Goal: Task Accomplishment & Management: Manage account settings

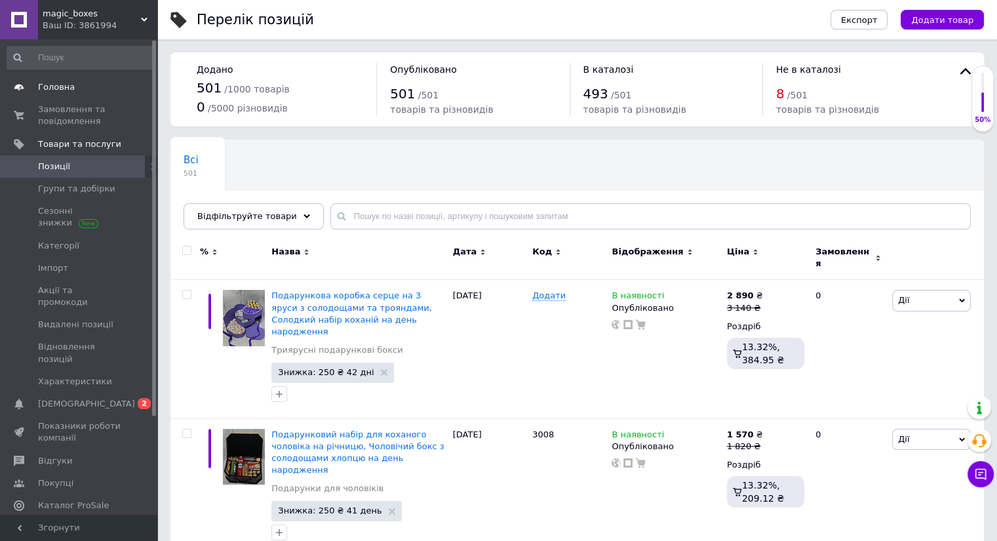
click at [46, 84] on span "Головна" at bounding box center [56, 87] width 37 height 12
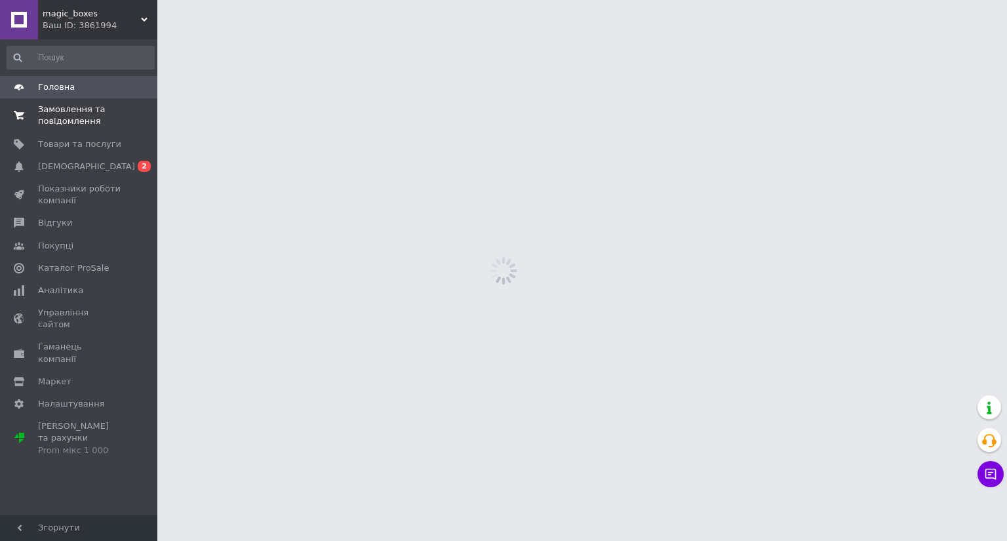
click at [58, 115] on span "Замовлення та повідомлення" at bounding box center [79, 116] width 83 height 24
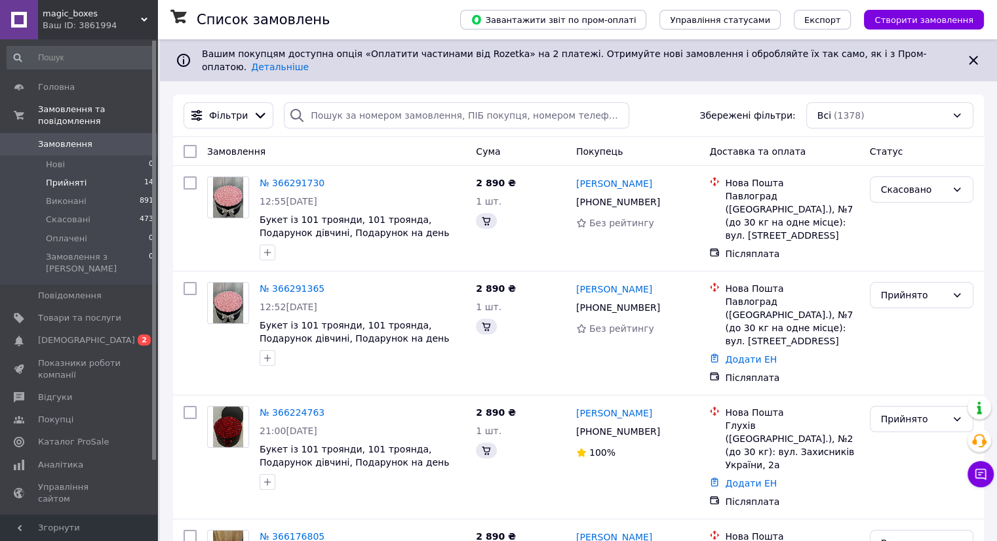
click at [74, 177] on span "Прийняті" at bounding box center [66, 183] width 41 height 12
click at [77, 177] on span "Прийняті" at bounding box center [66, 183] width 41 height 12
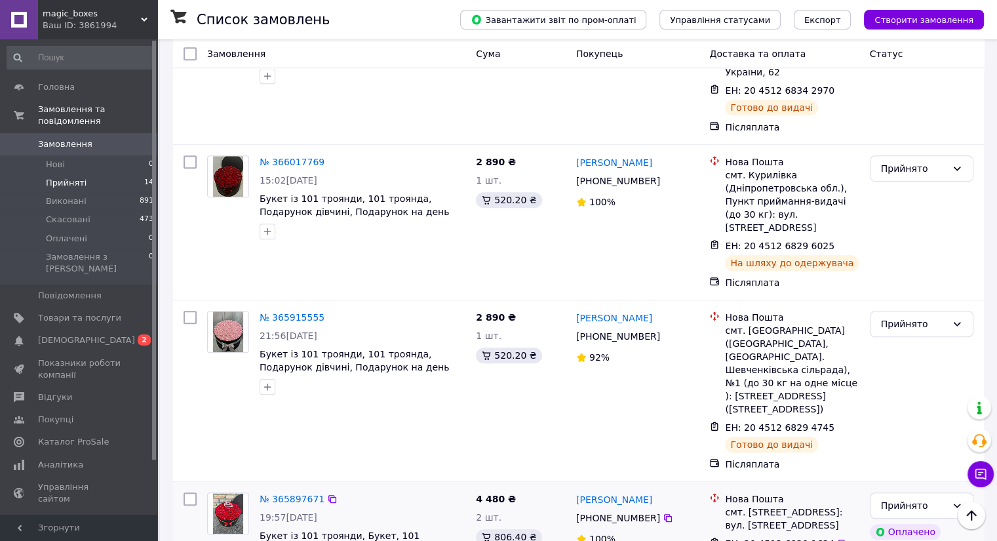
scroll to position [786, 0]
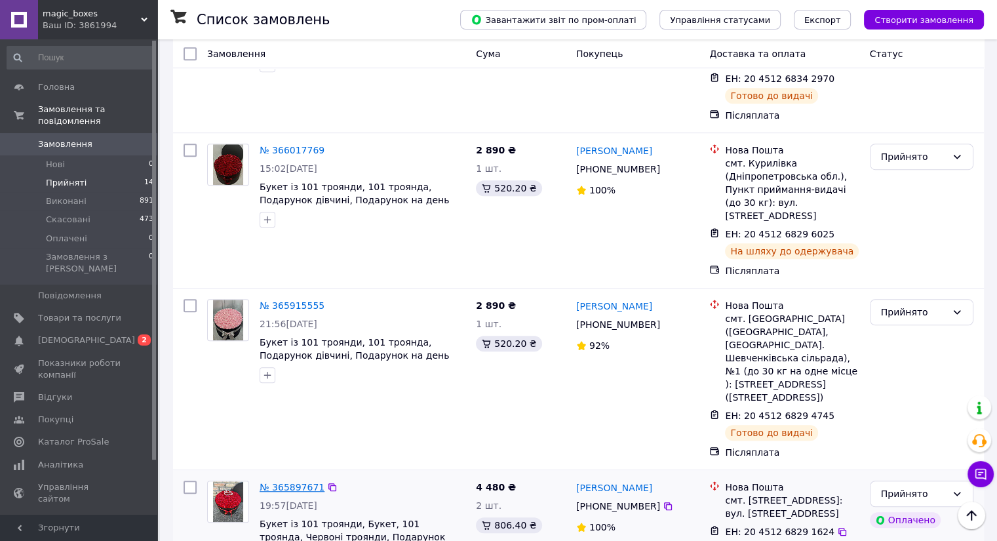
click at [285, 482] on link "№ 365897671" at bounding box center [292, 487] width 65 height 10
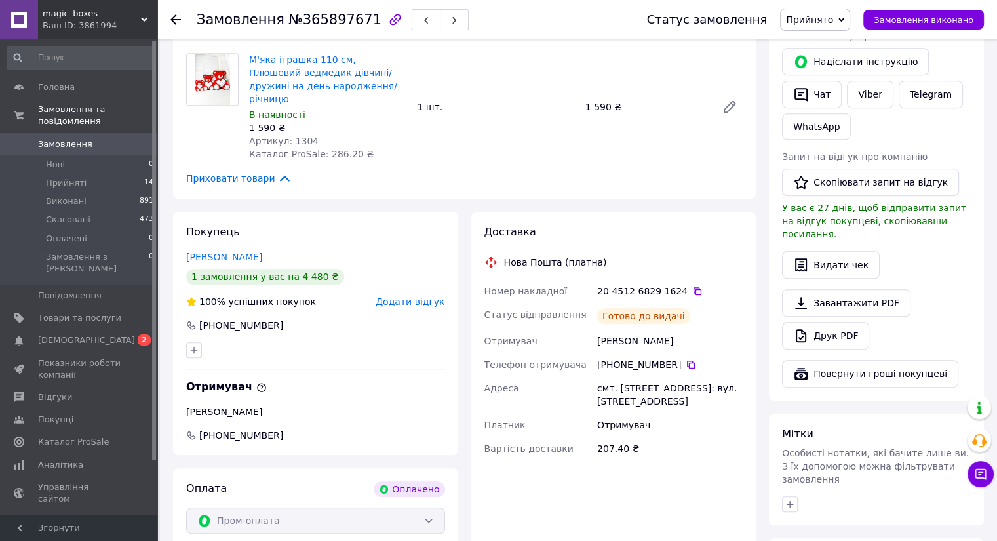
scroll to position [603, 0]
